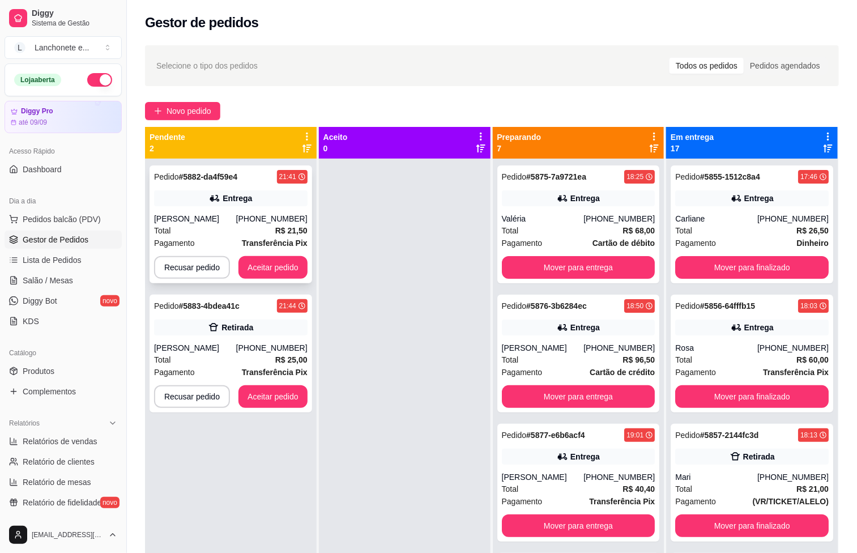
scroll to position [1523, 0]
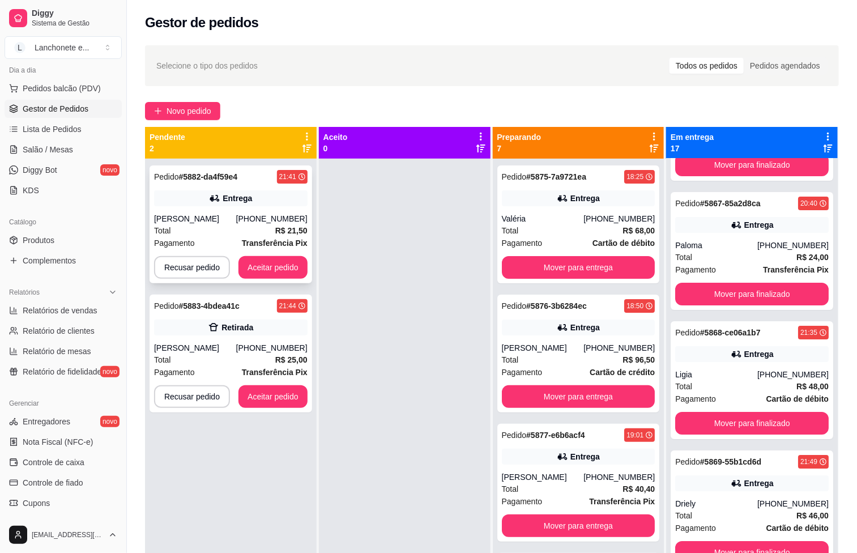
click at [233, 197] on div "Entrega" at bounding box center [237, 198] width 29 height 11
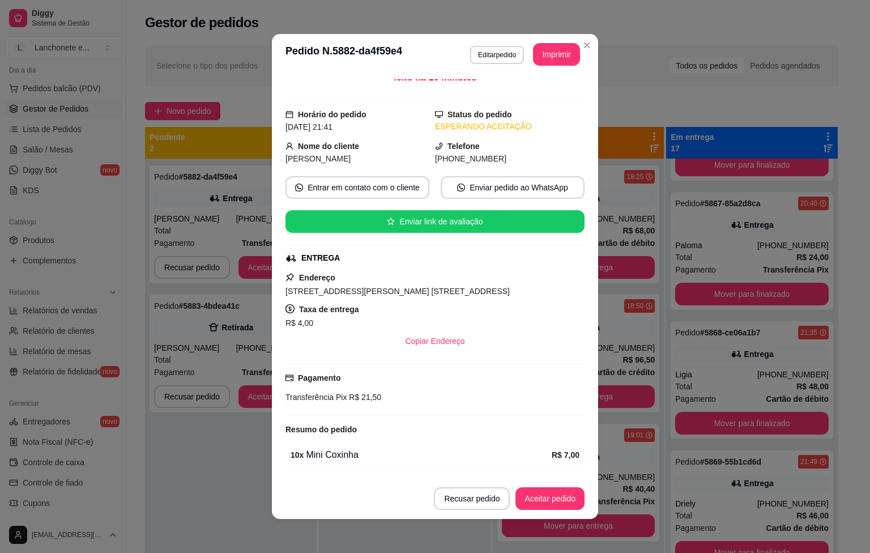
scroll to position [0, 0]
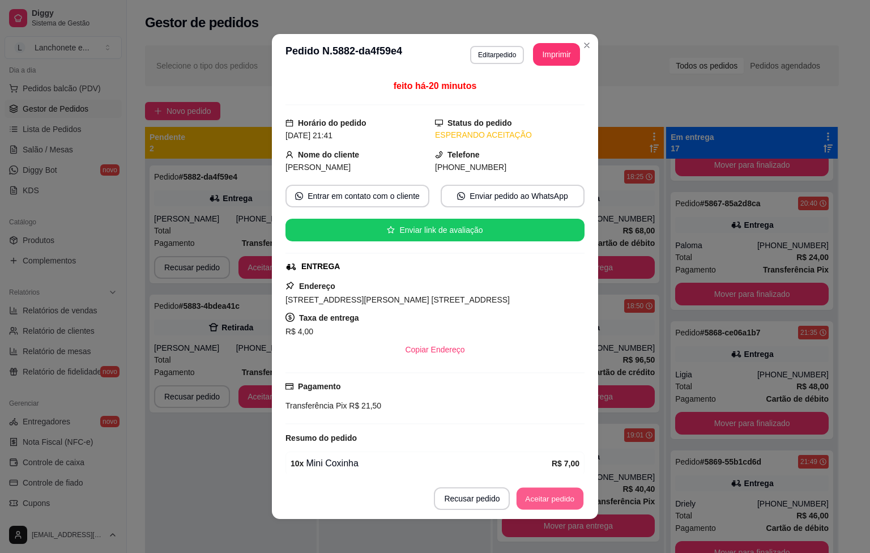
click at [550, 497] on button "Aceitar pedido" at bounding box center [549, 499] width 67 height 22
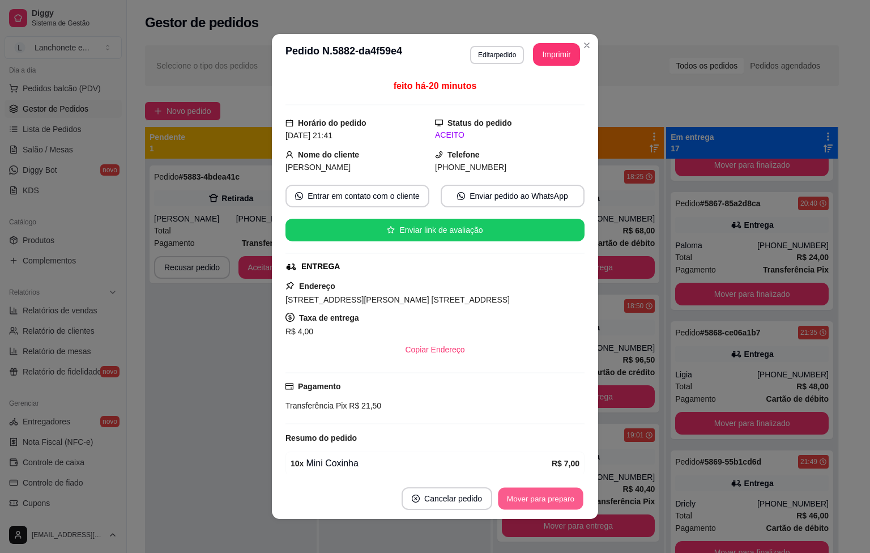
click at [550, 497] on button "Mover para preparo" at bounding box center [540, 499] width 85 height 22
click at [554, 55] on button "Imprimir" at bounding box center [556, 55] width 45 height 22
click at [554, 57] on button "Imprimir" at bounding box center [556, 54] width 47 height 23
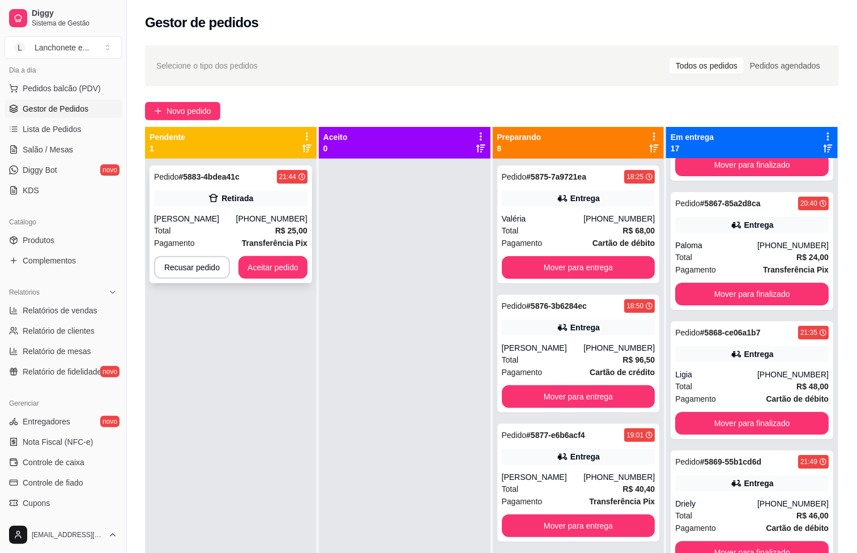
click at [209, 207] on div "Pedido # 5883-4bdea41c 21:44 Retirada [PERSON_NAME] [PHONE_NUMBER] Total R$ 25,…" at bounding box center [230, 224] width 163 height 118
click at [215, 182] on div "Pedido # 5883-4bdea41c" at bounding box center [196, 177] width 85 height 14
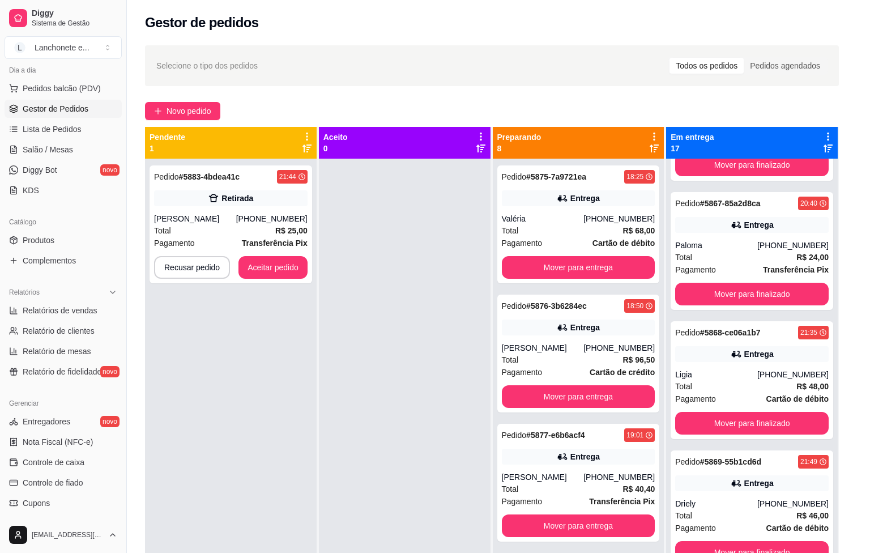
scroll to position [2, 0]
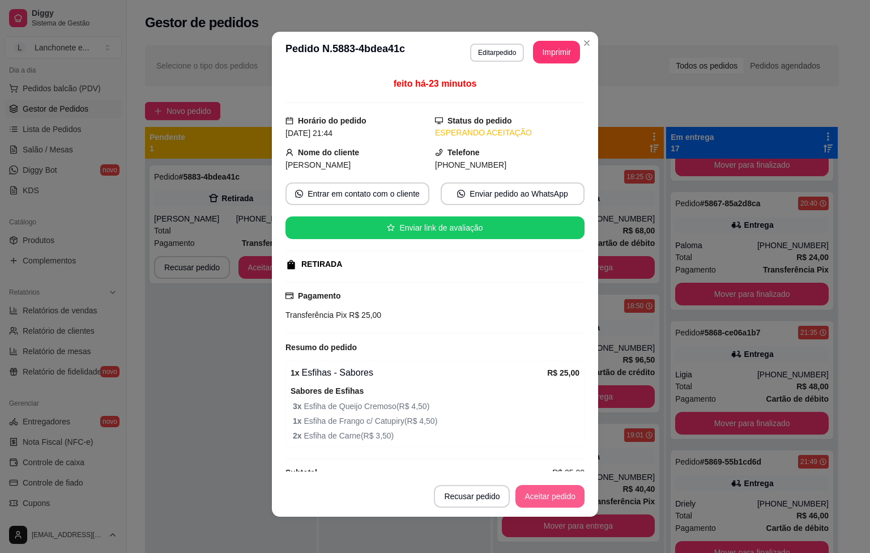
click at [558, 486] on button "Aceitar pedido" at bounding box center [549, 496] width 69 height 23
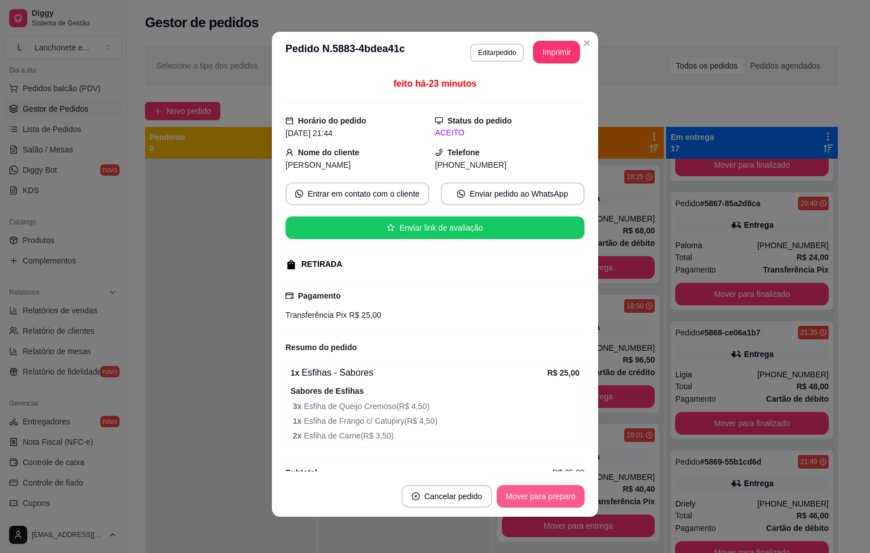
click at [558, 486] on button "Mover para preparo" at bounding box center [541, 496] width 88 height 23
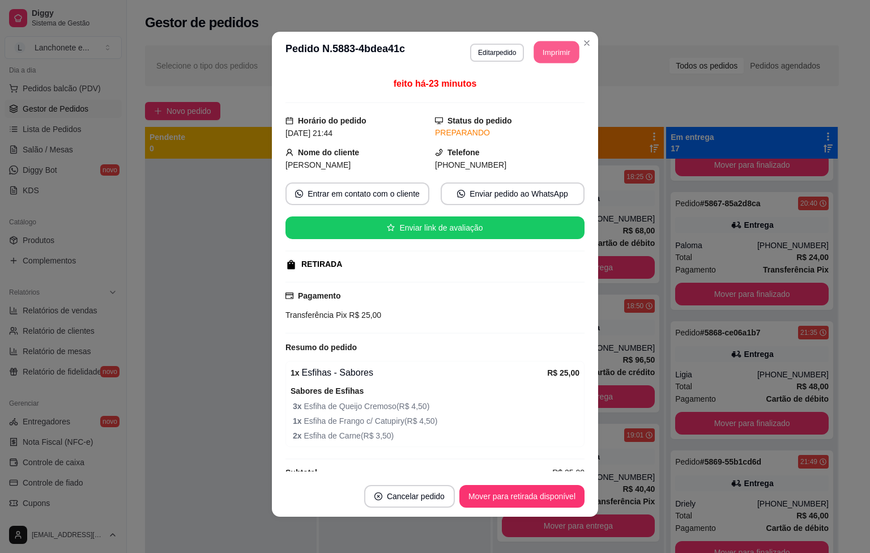
click at [538, 45] on button "Imprimir" at bounding box center [556, 52] width 45 height 22
click at [533, 46] on button "Imprimir" at bounding box center [556, 52] width 47 height 23
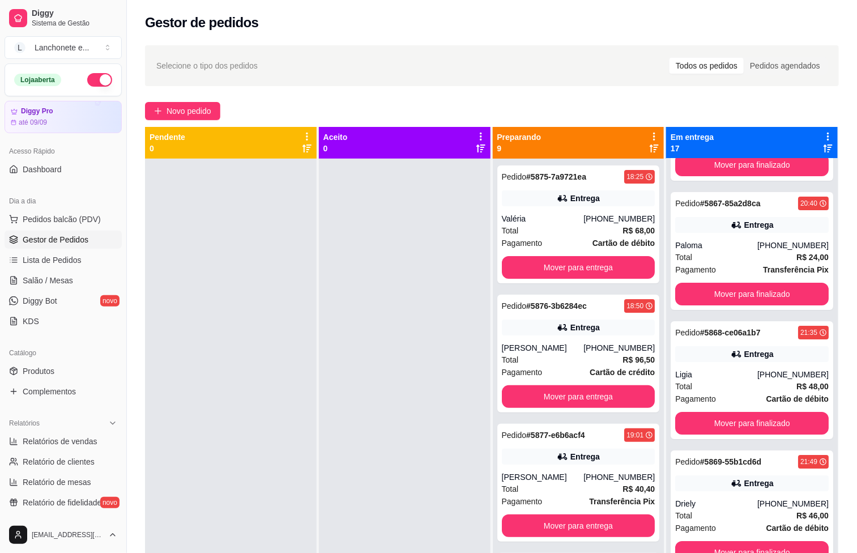
click at [90, 76] on button "button" at bounding box center [99, 80] width 25 height 14
